Goal: Information Seeking & Learning: Check status

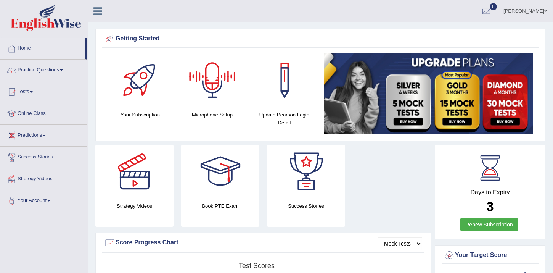
click at [529, 10] on link "[PERSON_NAME]" at bounding box center [525, 10] width 55 height 20
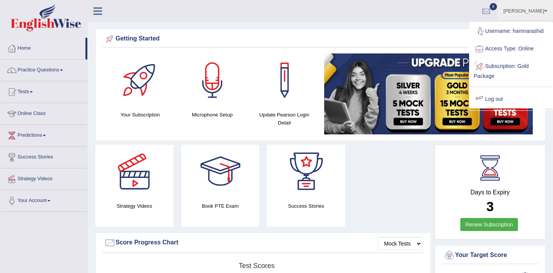
click at [495, 100] on link "Log out" at bounding box center [511, 99] width 82 height 18
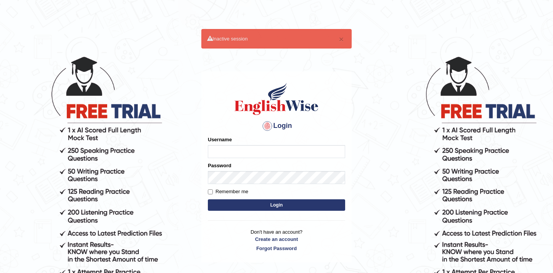
click at [292, 151] on input "Username" at bounding box center [276, 151] width 137 height 13
type input "hamnarashid"
click at [212, 193] on input "Remember me" at bounding box center [210, 191] width 5 height 5
checkbox input "true"
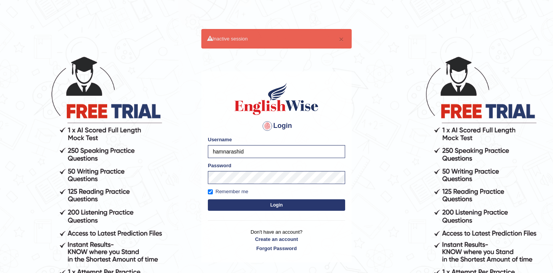
click at [262, 208] on button "Login" at bounding box center [276, 204] width 137 height 11
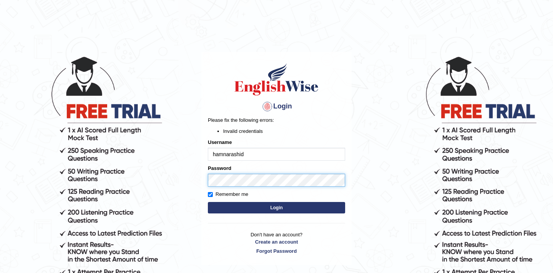
click at [122, 177] on body "Login Please fix the following errors: Invalid credentials Username hamnarashid…" at bounding box center [276, 164] width 553 height 273
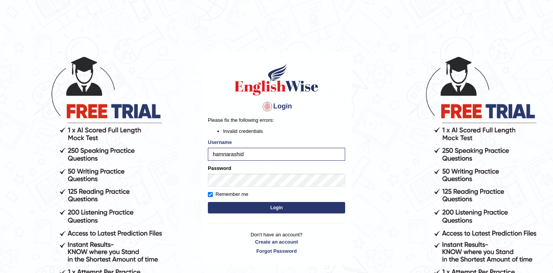
click at [252, 209] on button "Login" at bounding box center [276, 207] width 137 height 11
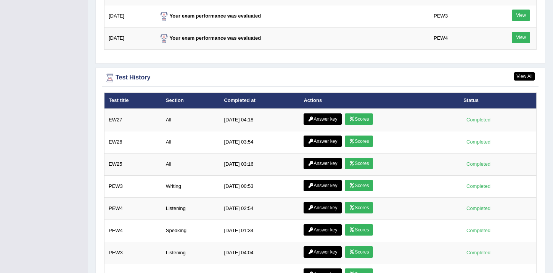
scroll to position [1099, 0]
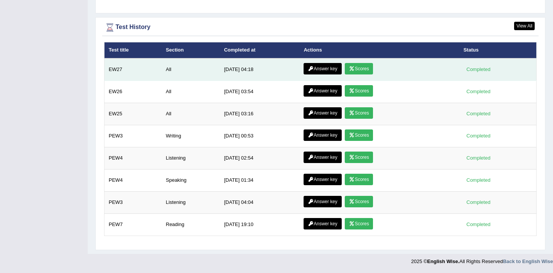
click at [363, 65] on link "Scores" at bounding box center [359, 68] width 28 height 11
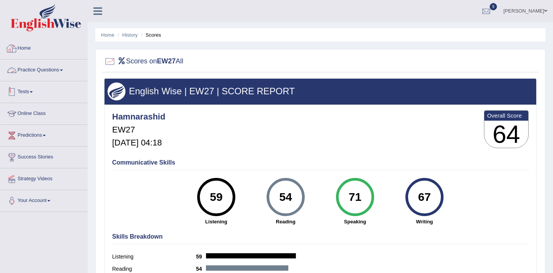
click at [27, 91] on link "Tests" at bounding box center [43, 90] width 87 height 19
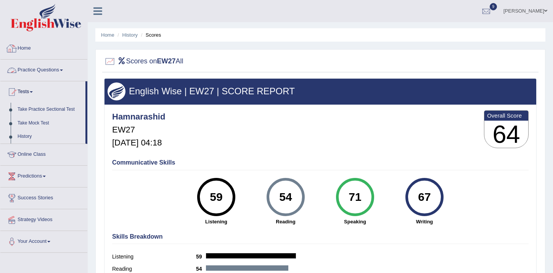
click at [28, 48] on link "Home" at bounding box center [43, 47] width 87 height 19
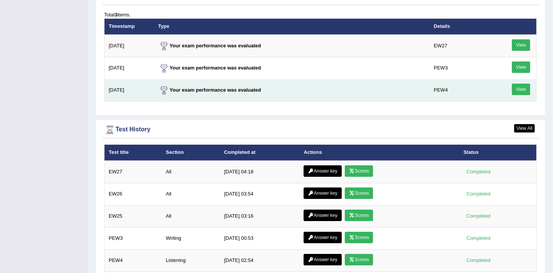
scroll to position [978, 0]
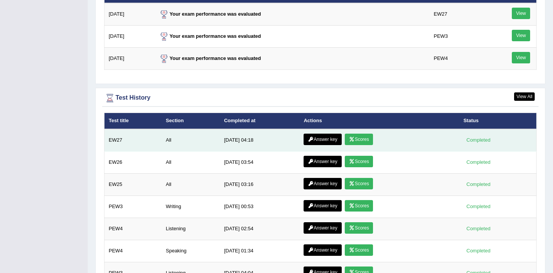
click at [356, 135] on link "Scores" at bounding box center [359, 139] width 28 height 11
click at [316, 139] on link "Answer key" at bounding box center [323, 139] width 38 height 11
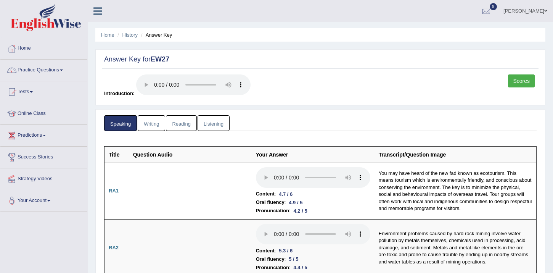
click at [159, 129] on link "Writing" at bounding box center [151, 123] width 27 height 16
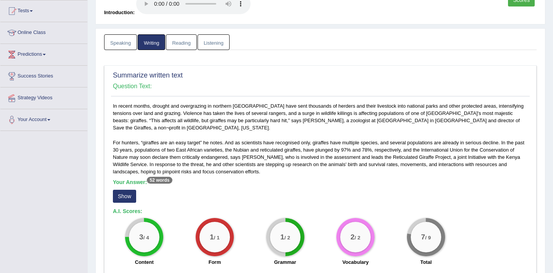
scroll to position [82, 0]
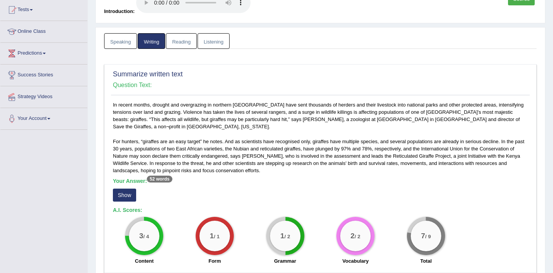
click at [126, 190] on button "Show" at bounding box center [124, 195] width 23 height 13
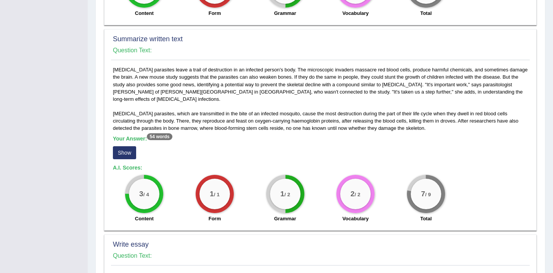
scroll to position [328, 0]
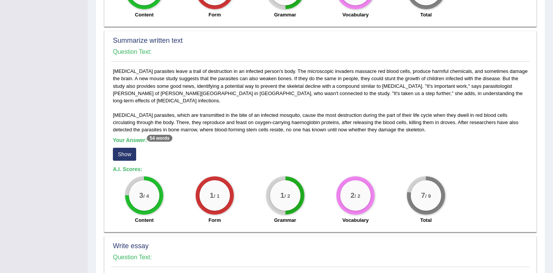
click at [122, 148] on button "Show" at bounding box center [124, 154] width 23 height 13
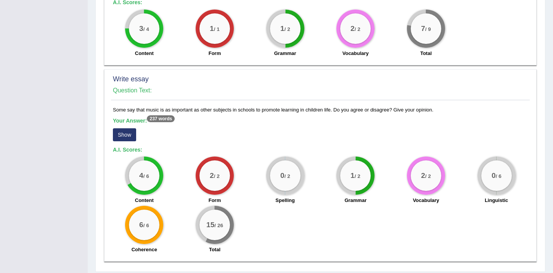
scroll to position [504, 0]
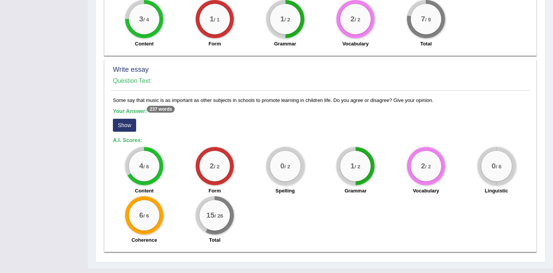
click at [126, 119] on button "Show" at bounding box center [124, 125] width 23 height 13
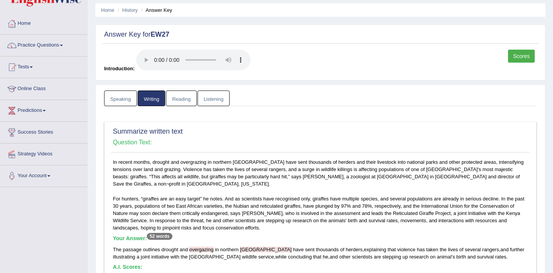
scroll to position [0, 0]
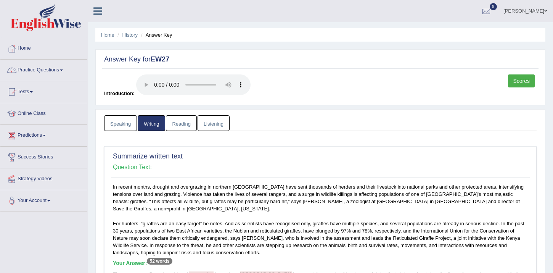
click at [174, 124] on link "Reading" at bounding box center [181, 123] width 31 height 16
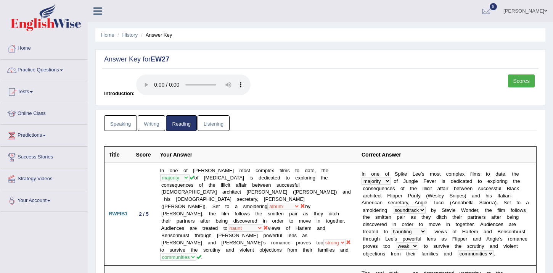
click at [200, 118] on link "Listening" at bounding box center [214, 123] width 32 height 16
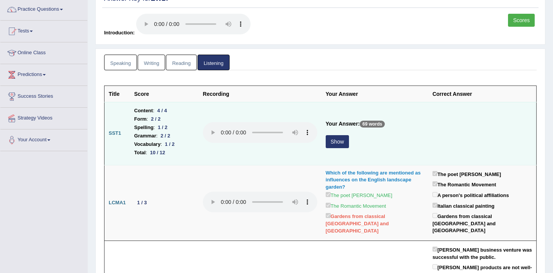
scroll to position [59, 0]
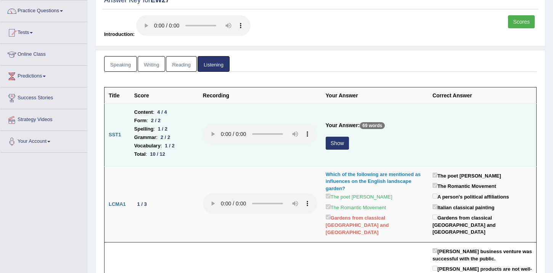
click at [343, 143] on button "Show" at bounding box center [337, 143] width 23 height 13
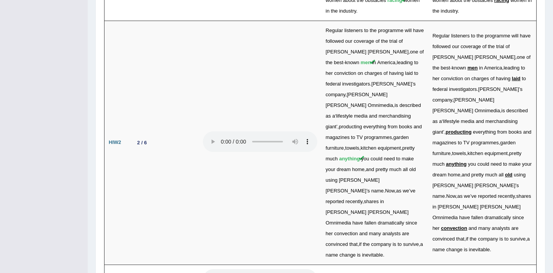
scroll to position [1795, 0]
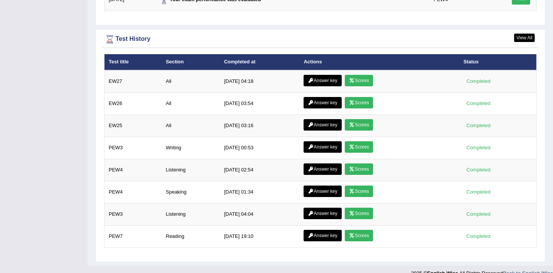
scroll to position [1049, 0]
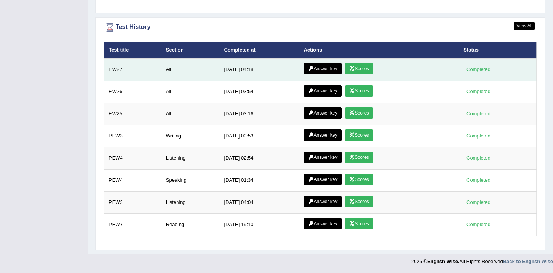
click at [359, 64] on link "Scores" at bounding box center [359, 68] width 28 height 11
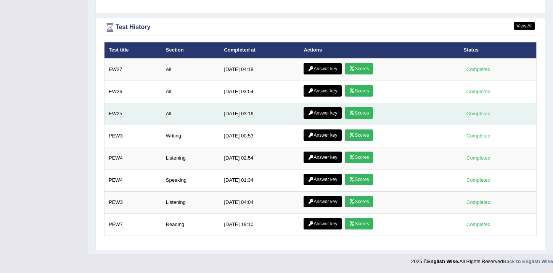
click at [355, 112] on link "Scores" at bounding box center [359, 112] width 28 height 11
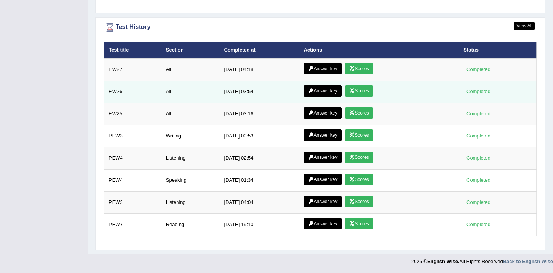
click at [352, 93] on link "Scores" at bounding box center [359, 90] width 28 height 11
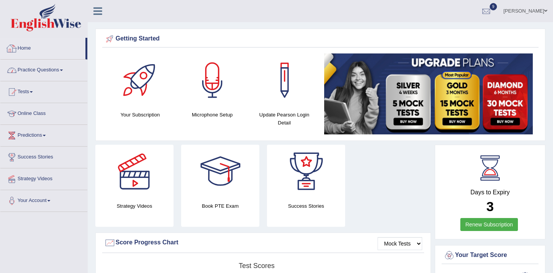
click at [40, 70] on link "Practice Questions" at bounding box center [43, 69] width 87 height 19
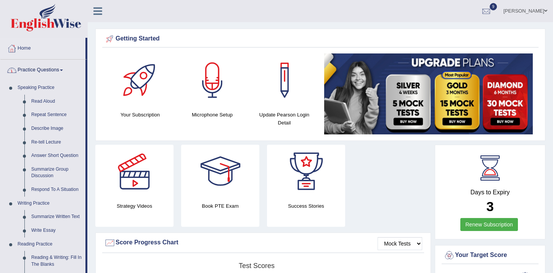
click at [50, 69] on link "Practice Questions" at bounding box center [42, 69] width 85 height 19
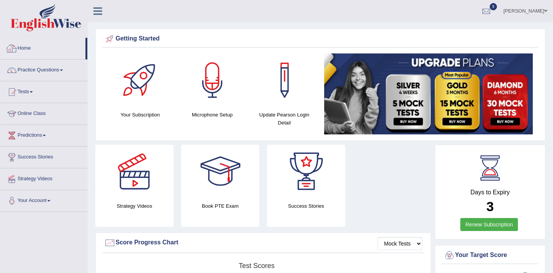
click at [27, 47] on link "Home" at bounding box center [42, 47] width 85 height 19
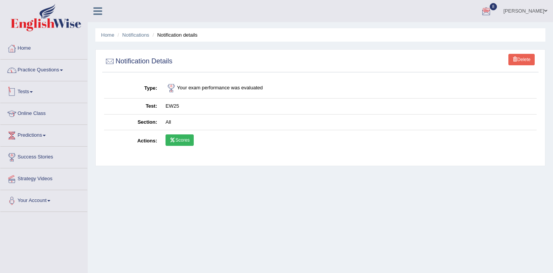
scroll to position [1, 0]
click at [25, 45] on link "Home" at bounding box center [43, 46] width 87 height 19
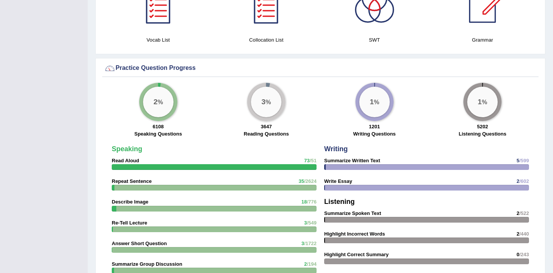
scroll to position [498, 0]
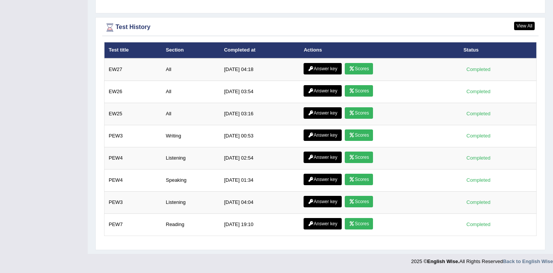
scroll to position [1042, 0]
